Goal: Information Seeking & Learning: Find specific fact

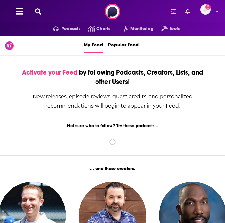
click at [38, 10] on icon at bounding box center [38, 11] width 6 height 6
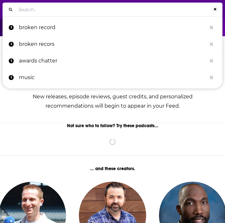
click at [73, 8] on input "Search..." at bounding box center [113, 9] width 195 height 10
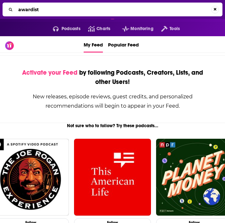
type input "awardist"
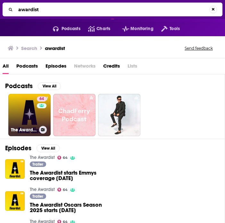
click at [15, 119] on link "64 The Awardist" at bounding box center [29, 115] width 42 height 42
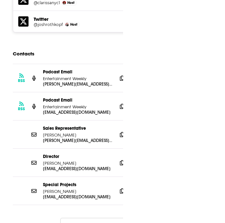
scroll to position [617, 0]
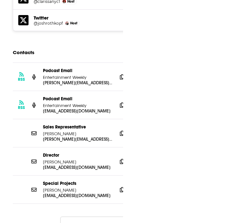
click at [92, 216] on button "Load More..." at bounding box center [108, 224] width 96 height 17
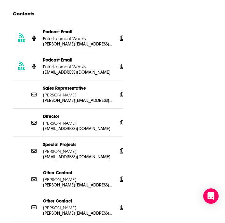
scroll to position [657, 0]
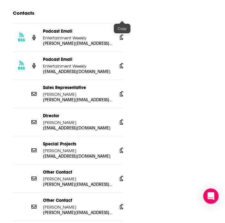
click at [119, 32] on span at bounding box center [122, 37] width 10 height 10
click at [122, 119] on icon at bounding box center [122, 121] width 4 height 5
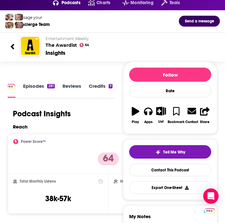
scroll to position [0, 0]
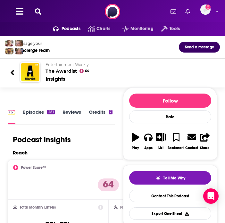
click at [36, 9] on icon at bounding box center [38, 11] width 6 height 6
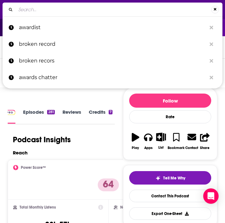
click at [46, 10] on input "Search..." at bounding box center [113, 9] width 195 height 10
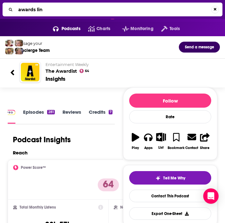
type input "awards line"
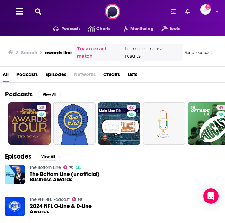
click at [39, 11] on icon at bounding box center [38, 11] width 6 height 6
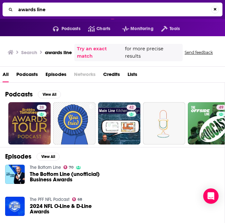
click at [36, 10] on input "awards line" at bounding box center [113, 9] width 195 height 10
type input "awardsline"
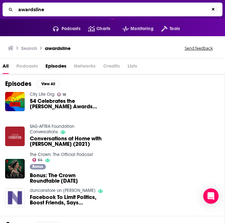
click at [27, 63] on span "Podcasts" at bounding box center [26, 67] width 21 height 13
click at [27, 67] on span "Podcasts" at bounding box center [26, 67] width 21 height 13
